Goal: Book appointment/travel/reservation

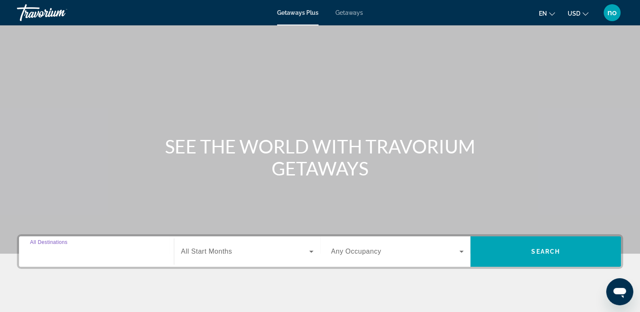
click at [140, 254] on input "Destination All Destinations" at bounding box center [96, 252] width 133 height 10
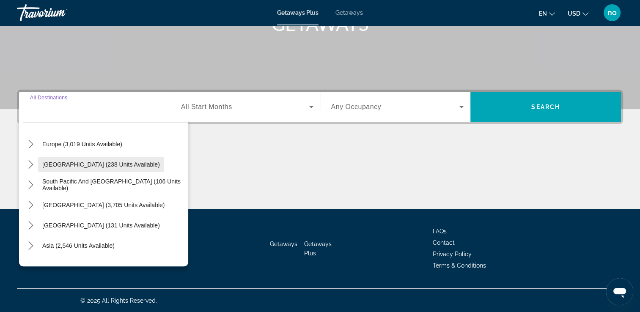
scroll to position [127, 0]
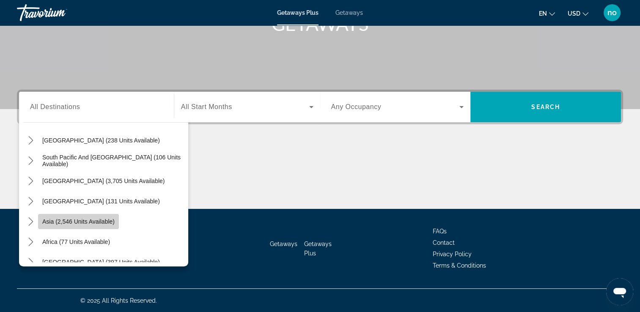
click at [88, 225] on span "Select destination: Asia (2,546 units available)" at bounding box center [78, 222] width 81 height 20
type input "**********"
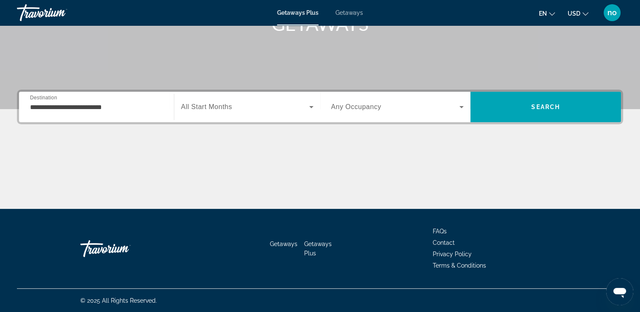
click at [226, 110] on span "All Start Months" at bounding box center [206, 106] width 51 height 7
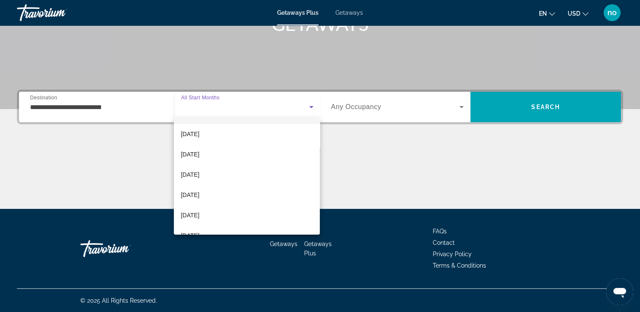
scroll to position [85, 0]
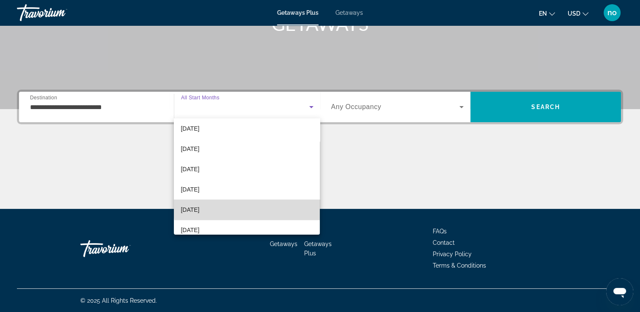
click at [247, 207] on mat-option "[DATE]" at bounding box center [247, 210] width 146 height 20
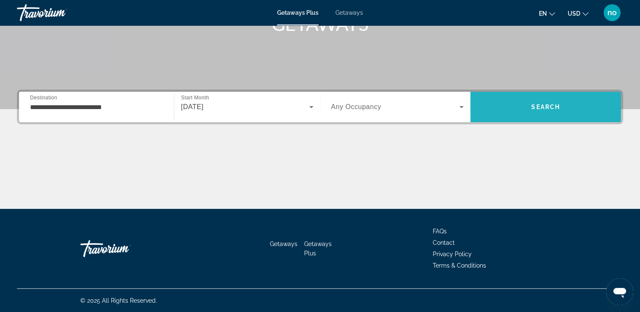
click at [512, 105] on span "Search" at bounding box center [546, 107] width 151 height 20
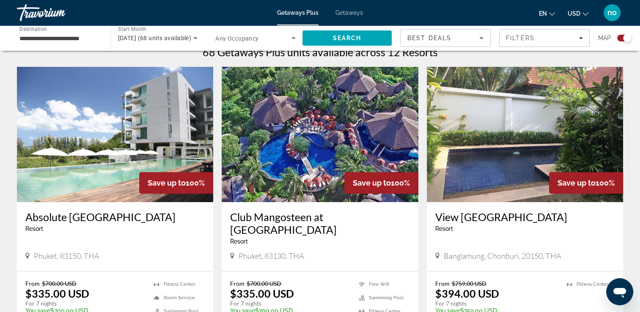
scroll to position [254, 0]
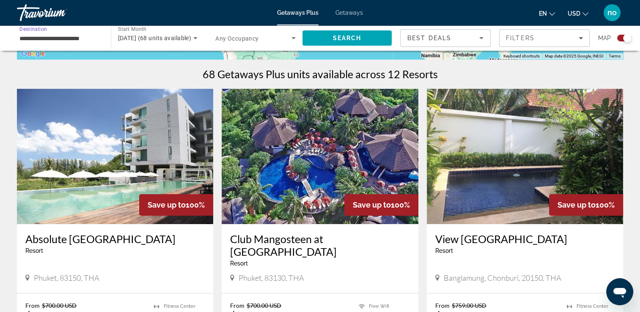
click at [23, 38] on input "**********" at bounding box center [59, 38] width 80 height 10
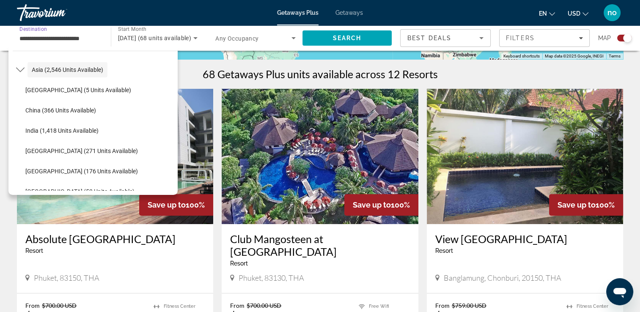
scroll to position [194, 0]
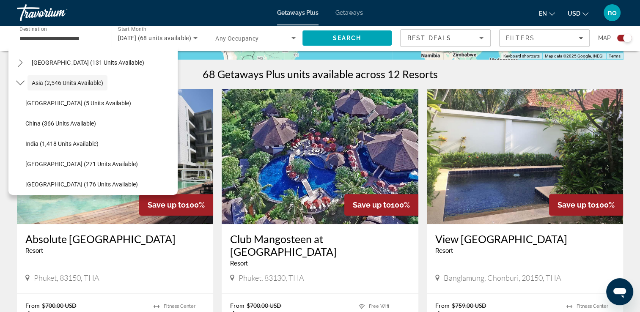
click at [343, 14] on span "Getaways" at bounding box center [350, 12] width 28 height 7
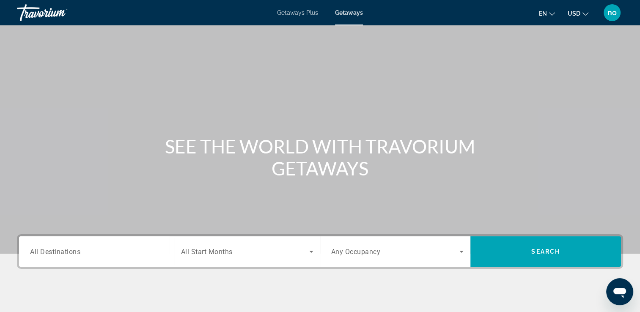
click at [66, 248] on span "All Destinations" at bounding box center [55, 252] width 50 height 8
click at [66, 248] on input "Destination All Destinations" at bounding box center [96, 252] width 133 height 10
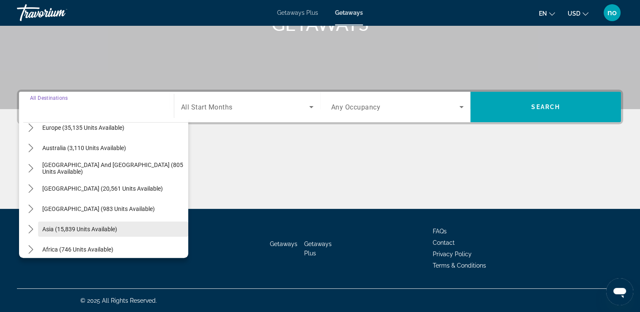
scroll to position [127, 0]
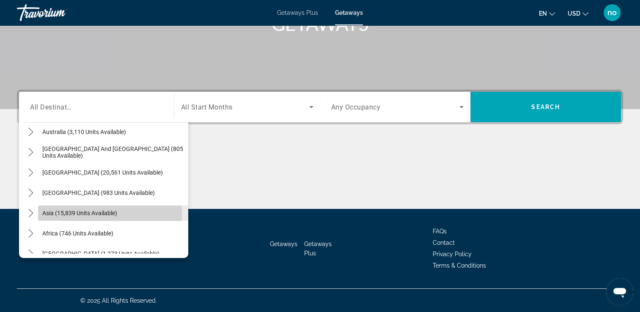
click at [68, 213] on span "Asia (15,839 units available)" at bounding box center [79, 213] width 75 height 7
type input "**********"
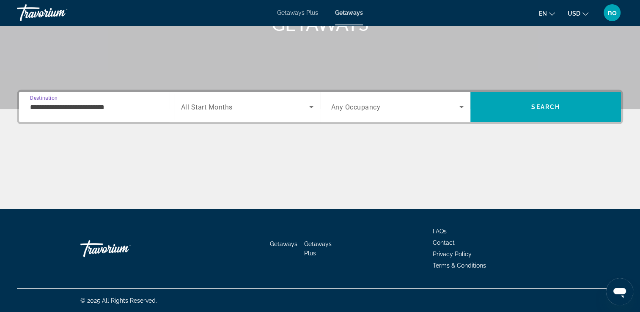
click at [249, 99] on div "Search widget" at bounding box center [247, 107] width 132 height 24
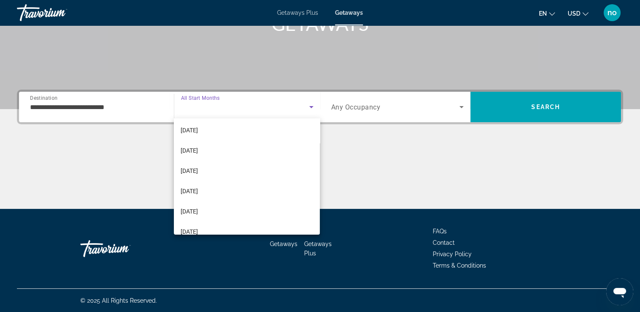
scroll to position [85, 0]
click at [222, 185] on mat-option "[DATE]" at bounding box center [247, 189] width 146 height 20
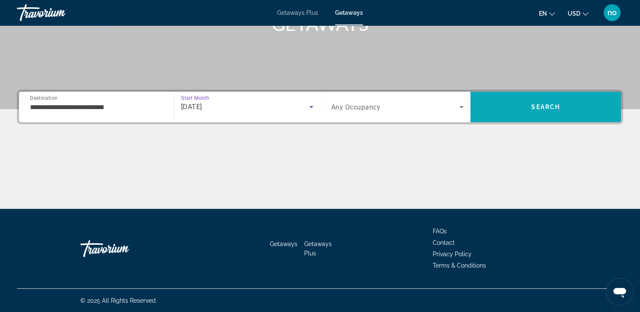
click at [536, 118] on span "Search" at bounding box center [546, 107] width 151 height 30
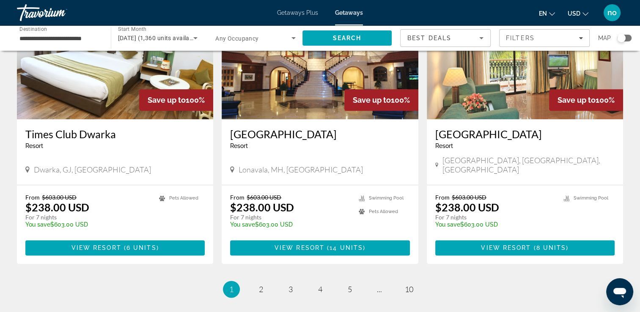
scroll to position [1016, 0]
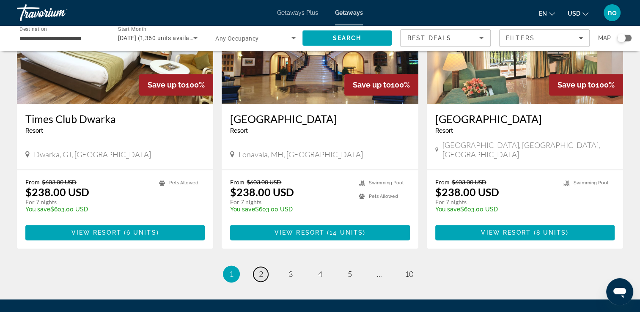
click at [265, 267] on link "page 2" at bounding box center [261, 274] width 15 height 15
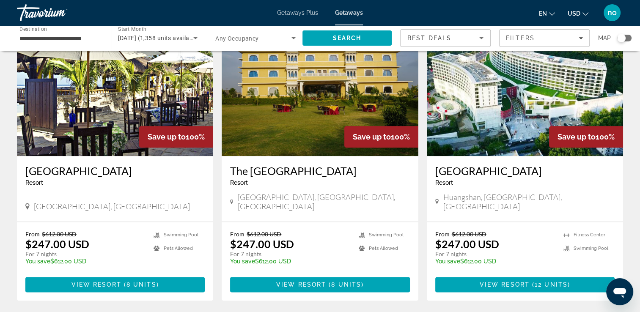
scroll to position [974, 0]
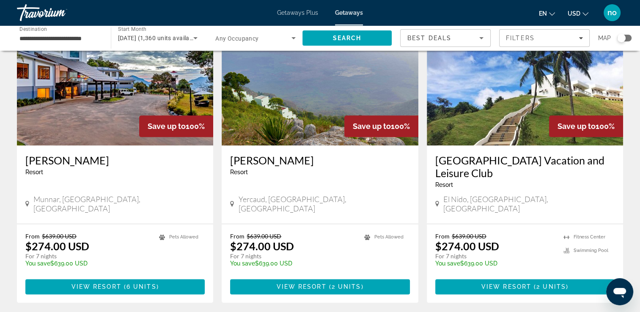
scroll to position [1016, 0]
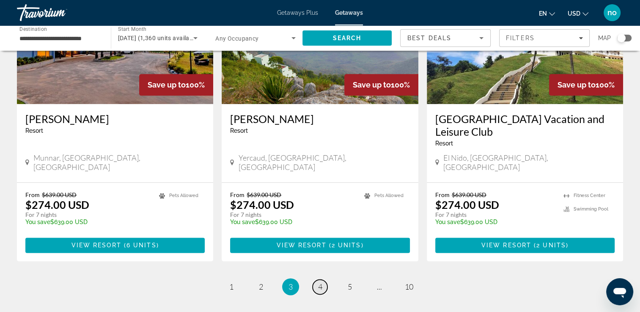
click at [323, 280] on link "page 4" at bounding box center [320, 287] width 15 height 15
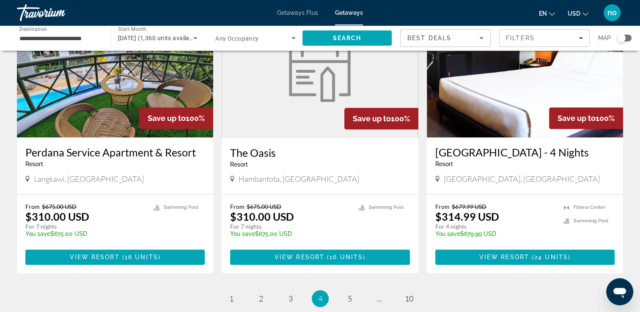
scroll to position [1016, 0]
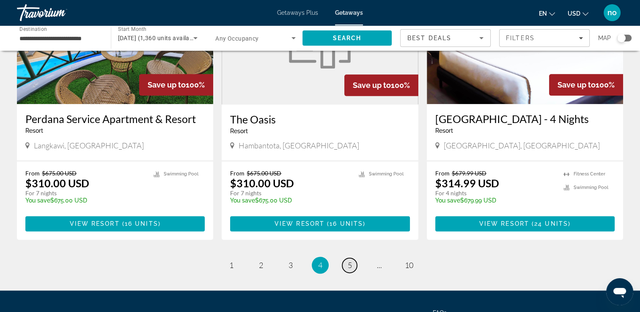
click at [350, 261] on span "5" at bounding box center [350, 265] width 4 height 9
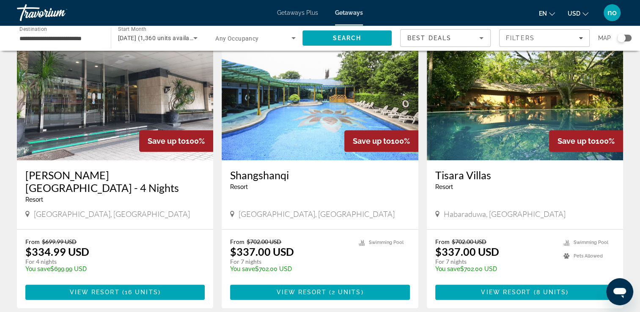
scroll to position [974, 0]
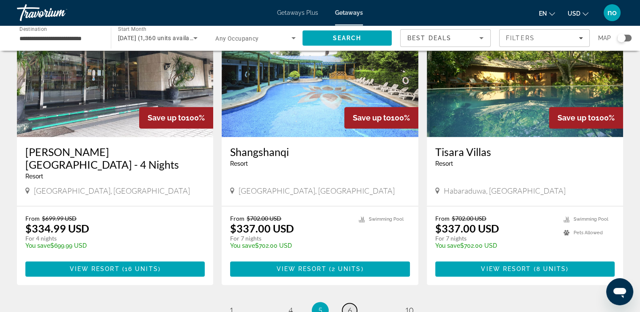
click at [348, 306] on span "6" at bounding box center [350, 310] width 4 height 9
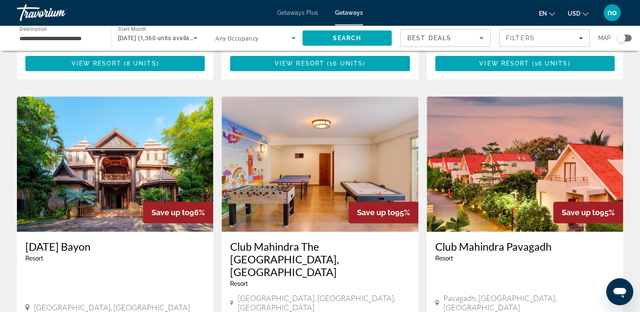
scroll to position [974, 0]
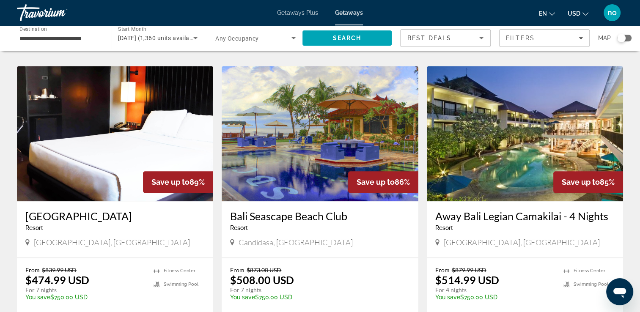
scroll to position [1016, 0]
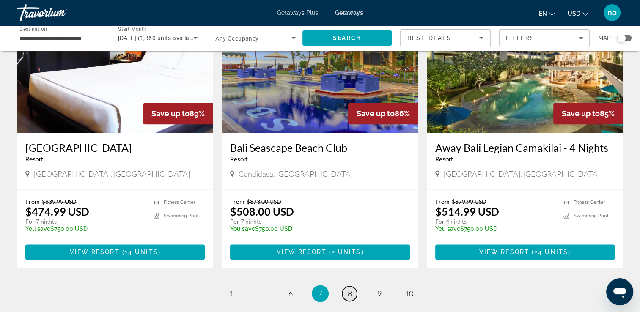
click at [348, 289] on span "8" at bounding box center [350, 293] width 4 height 9
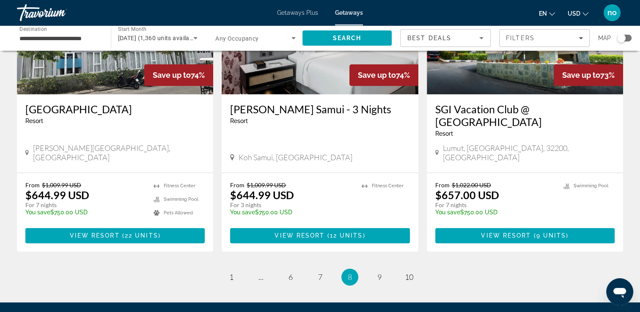
scroll to position [1016, 0]
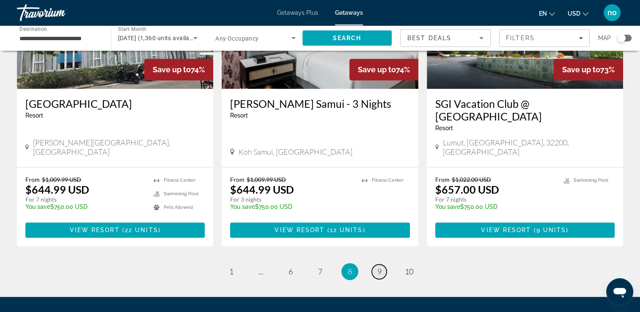
click at [381, 267] on span "9" at bounding box center [380, 271] width 4 height 9
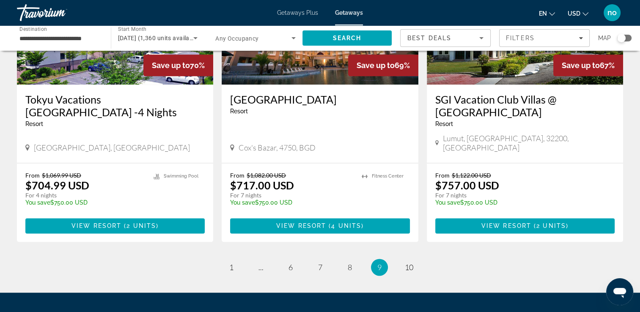
scroll to position [1058, 0]
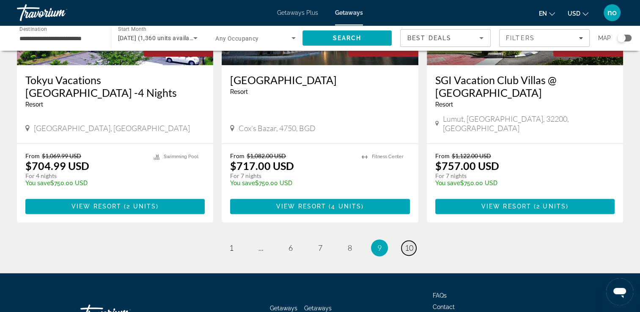
click at [406, 243] on span "10" at bounding box center [409, 247] width 8 height 9
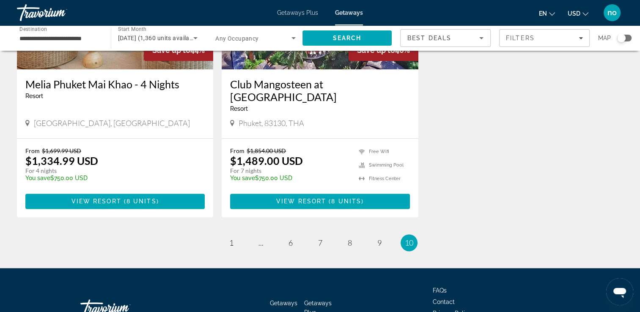
scroll to position [1058, 0]
